Goal: Transaction & Acquisition: Purchase product/service

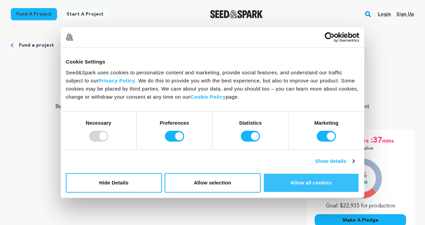
click at [278, 179] on button "Allow all cookies" at bounding box center [311, 183] width 96 height 20
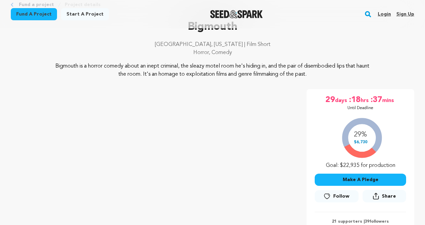
scroll to position [43, 0]
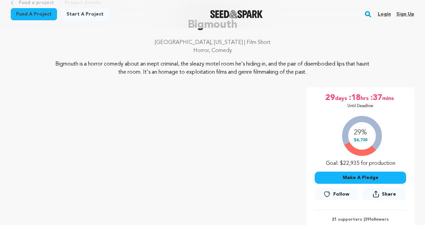
click at [337, 177] on button "Make A Pledge" at bounding box center [360, 177] width 91 height 12
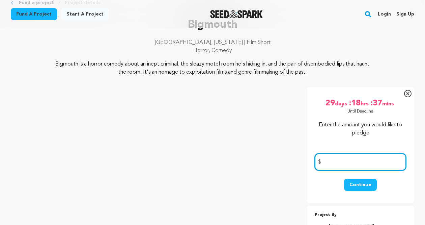
click at [328, 163] on input "number" at bounding box center [360, 161] width 91 height 17
type input "25"
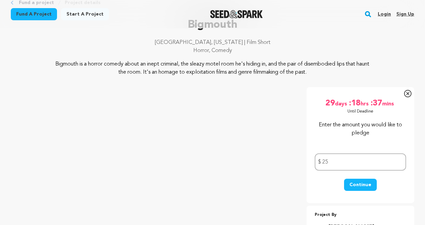
click at [361, 182] on button "Continue" at bounding box center [360, 185] width 33 height 12
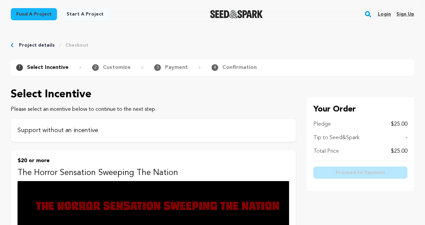
click at [92, 131] on p "Support without an incentive" at bounding box center [154, 130] width 272 height 9
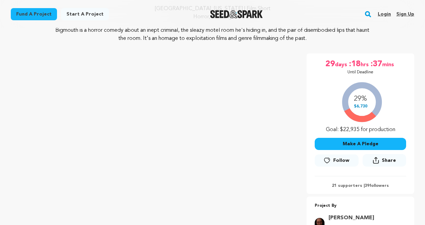
scroll to position [78, 0]
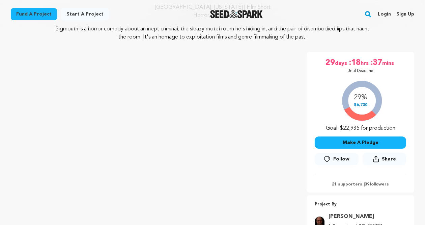
click at [332, 140] on button "Make A Pledge" at bounding box center [360, 142] width 91 height 12
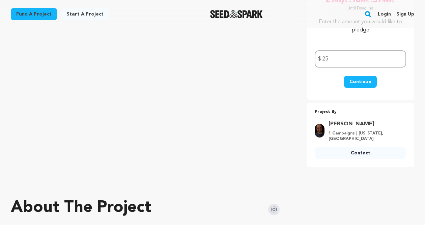
scroll to position [146, 0]
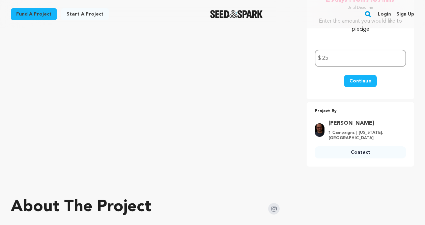
click at [356, 80] on button "Continue" at bounding box center [360, 81] width 33 height 12
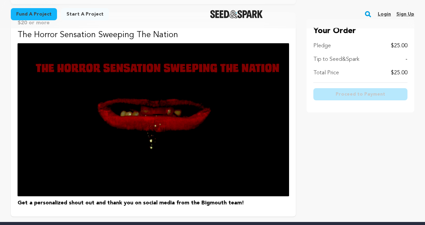
scroll to position [126, 0]
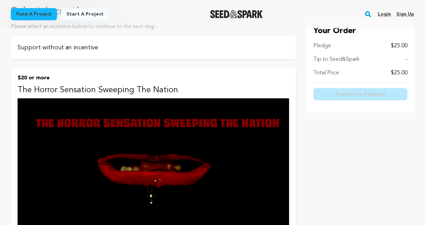
click at [160, 55] on div "Support without an incentive" at bounding box center [153, 47] width 285 height 23
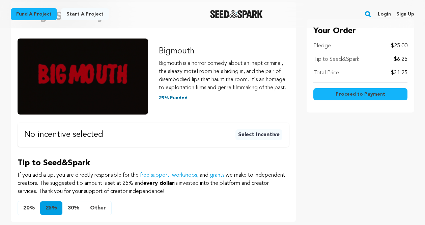
scroll to position [112, 0]
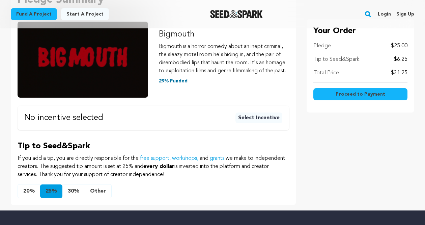
click at [98, 191] on button "Other" at bounding box center [98, 190] width 27 height 13
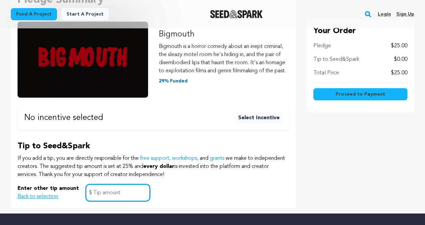
click at [98, 191] on input "text" at bounding box center [118, 192] width 64 height 17
type input "0"
click at [336, 97] on button "Proceed to Payment" at bounding box center [360, 94] width 94 height 12
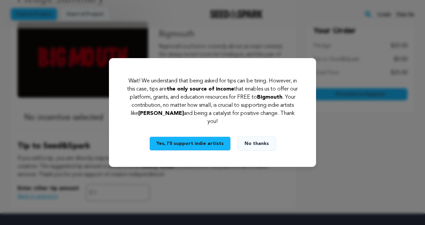
click at [251, 143] on button "No thanks" at bounding box center [257, 143] width 38 height 14
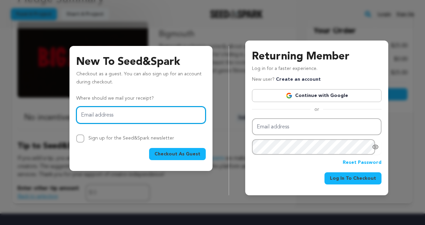
click at [100, 115] on input "Email address" at bounding box center [141, 114] width 130 height 17
type input "rcfill@me.com"
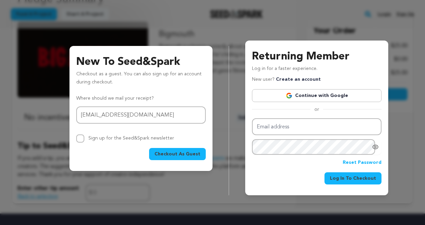
click at [169, 152] on span "Checkout As Guest" at bounding box center [178, 153] width 46 height 7
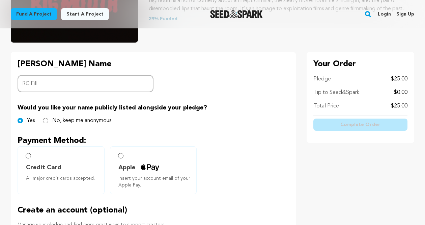
scroll to position [120, 0]
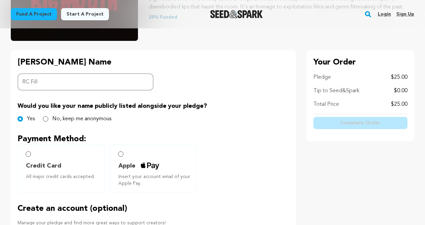
type input "RC Fill"
click at [121, 154] on input "Apple Insert your account email of your Apple Pay." at bounding box center [120, 153] width 5 height 5
